Goal: Task Accomplishment & Management: Manage account settings

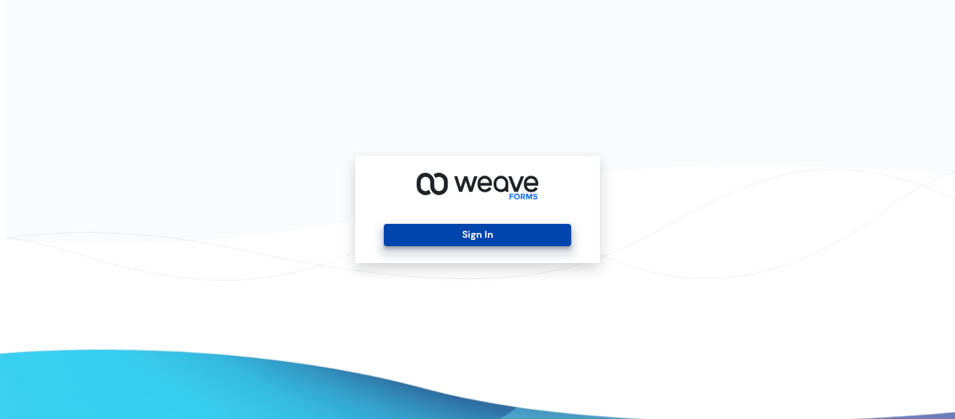
click at [479, 240] on button "Sign In" at bounding box center [477, 235] width 187 height 22
